Goal: Connect with others: Connect with others

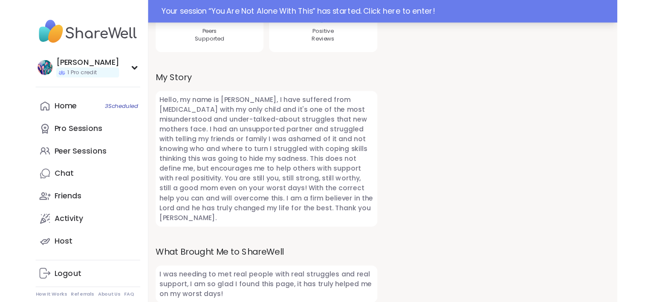
scroll to position [248, 0]
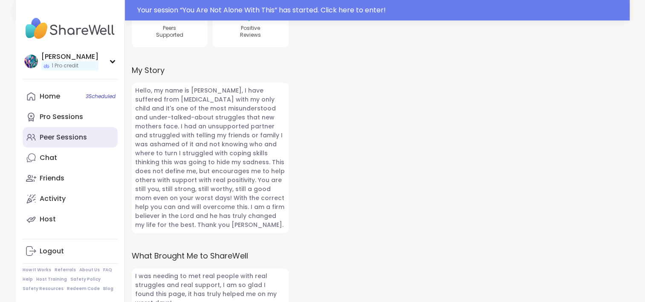
click at [72, 134] on div "Peer Sessions" at bounding box center [63, 137] width 47 height 9
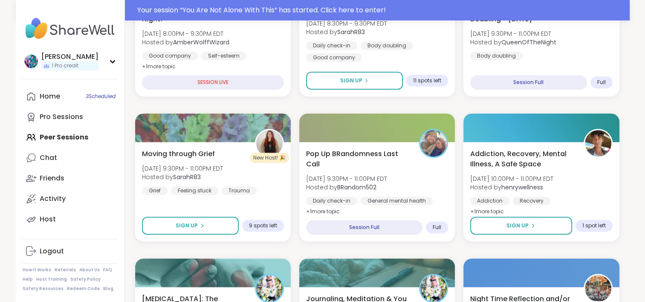
scroll to position [512, 0]
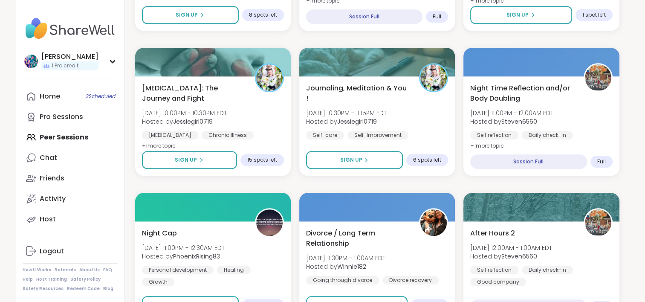
scroll to position [676, 0]
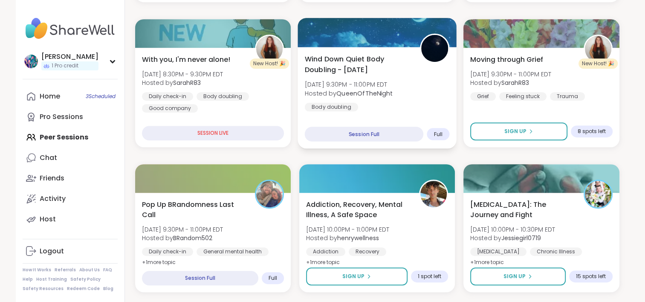
scroll to position [469, 0]
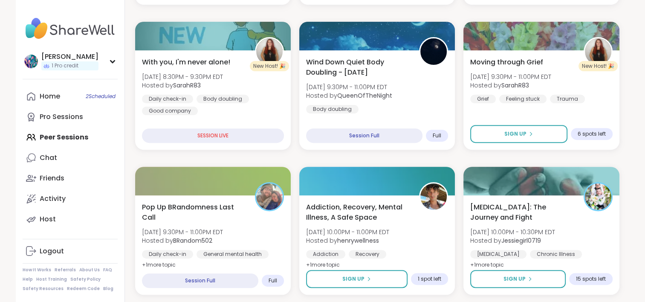
scroll to position [293, 0]
